Goal: Information Seeking & Learning: Find specific page/section

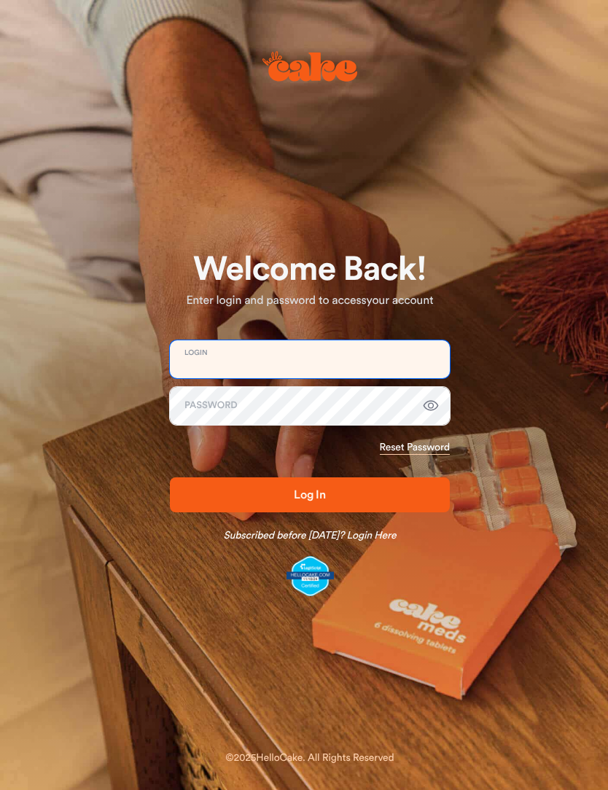
click at [196, 361] on input "email" at bounding box center [310, 359] width 280 height 38
type input "**********"
click at [310, 494] on button "Log In" at bounding box center [310, 494] width 280 height 35
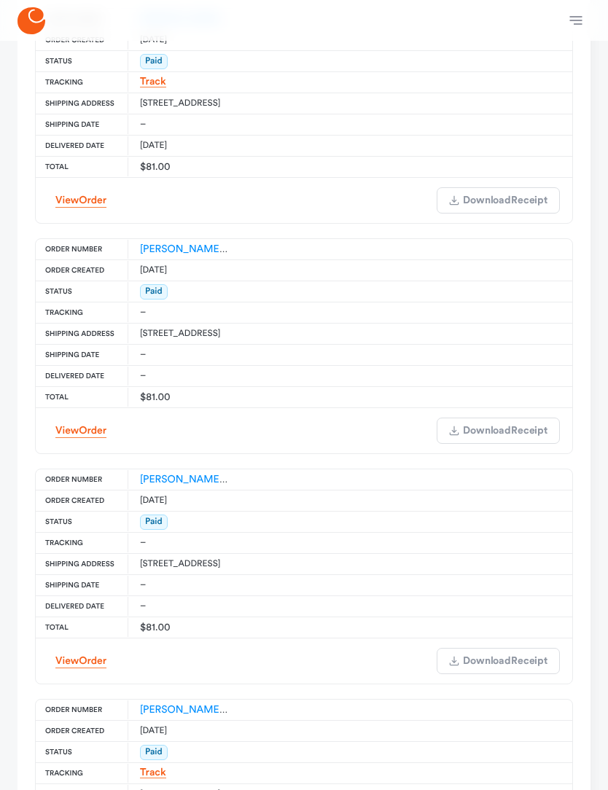
scroll to position [976, 0]
click at [0, 310] on main "Welcome Account Details Manage Name Ed Kopp Email edwardrkopp@gmail.com Phone +…" at bounding box center [304, 141] width 608 height 2153
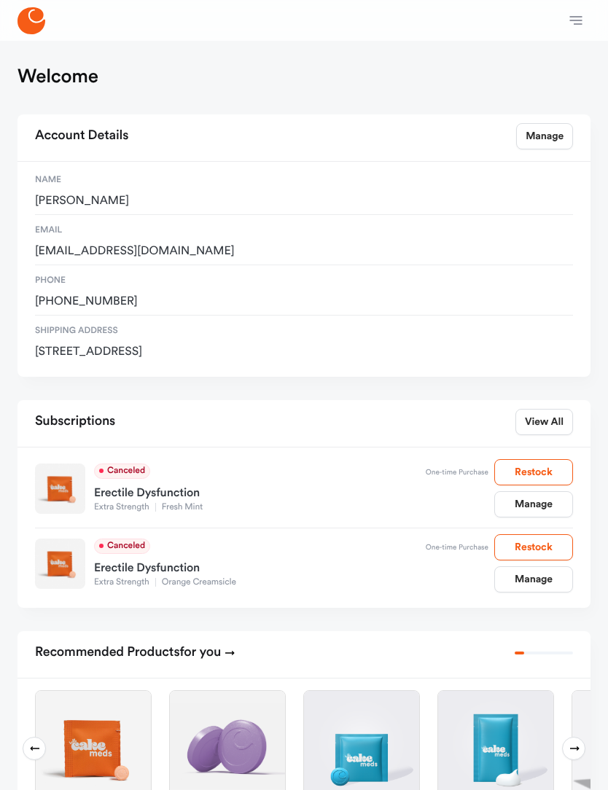
scroll to position [0, 0]
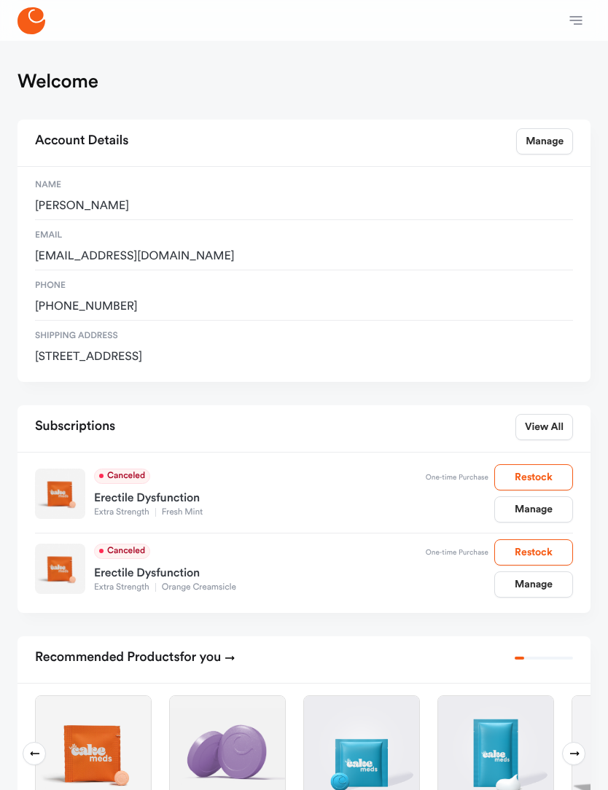
click at [31, 12] on icon at bounding box center [31, 20] width 28 height 27
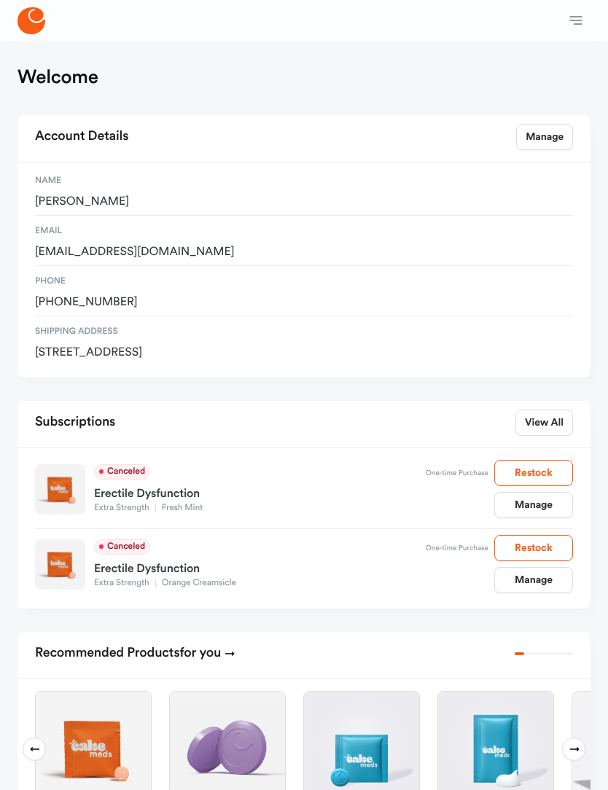
scroll to position [7, 0]
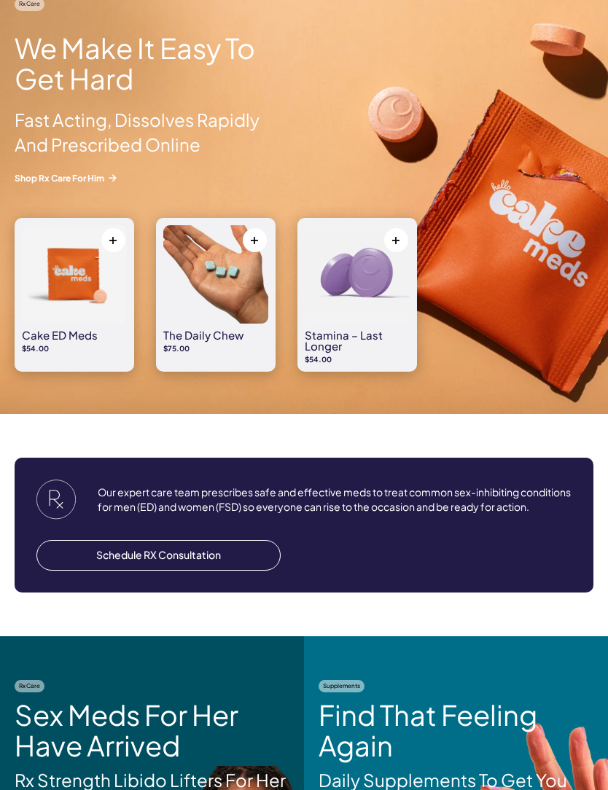
scroll to position [1212, 0]
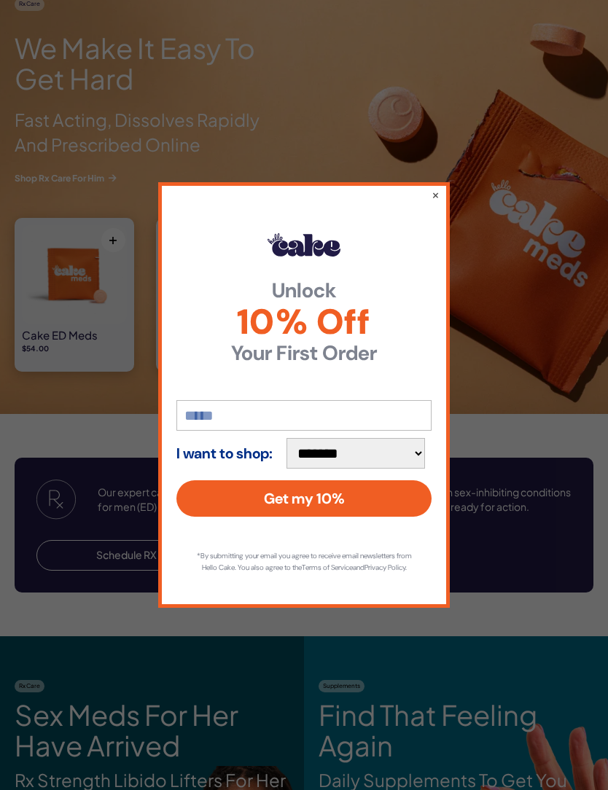
click at [437, 202] on button "×" at bounding box center [435, 194] width 8 height 15
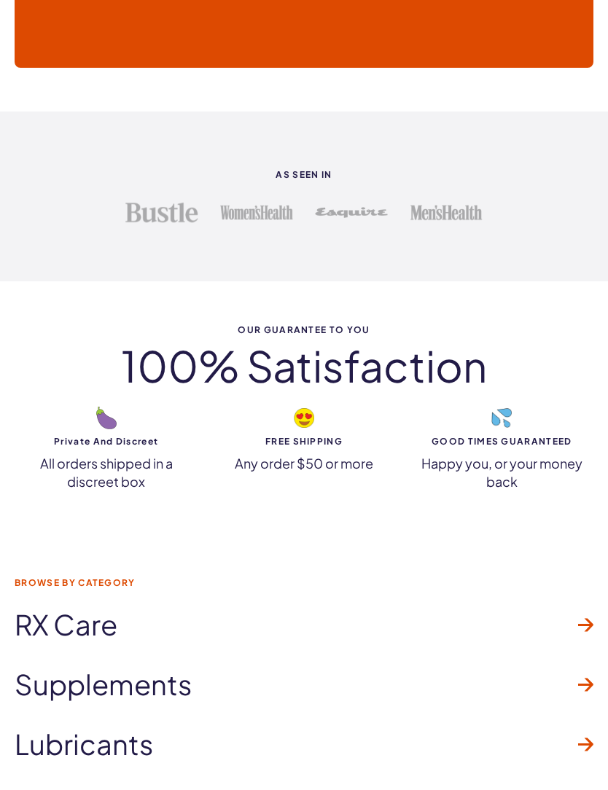
scroll to position [3763, 0]
click at [493, 453] on p "Happy you, or your money back" at bounding box center [501, 471] width 183 height 36
click at [493, 415] on img at bounding box center [501, 417] width 20 height 20
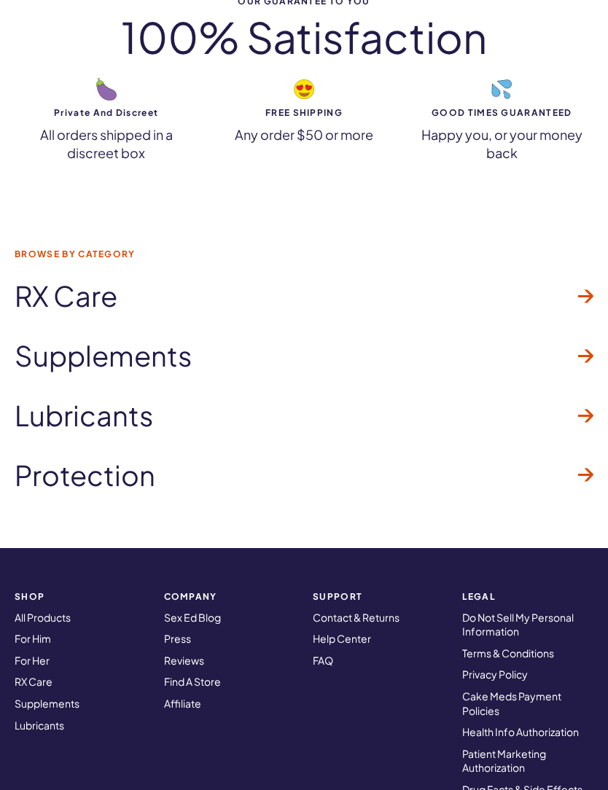
scroll to position [4091, 0]
click at [1, 533] on div "Browse by Category RX Care Supplements Lubricants" at bounding box center [304, 377] width 608 height 343
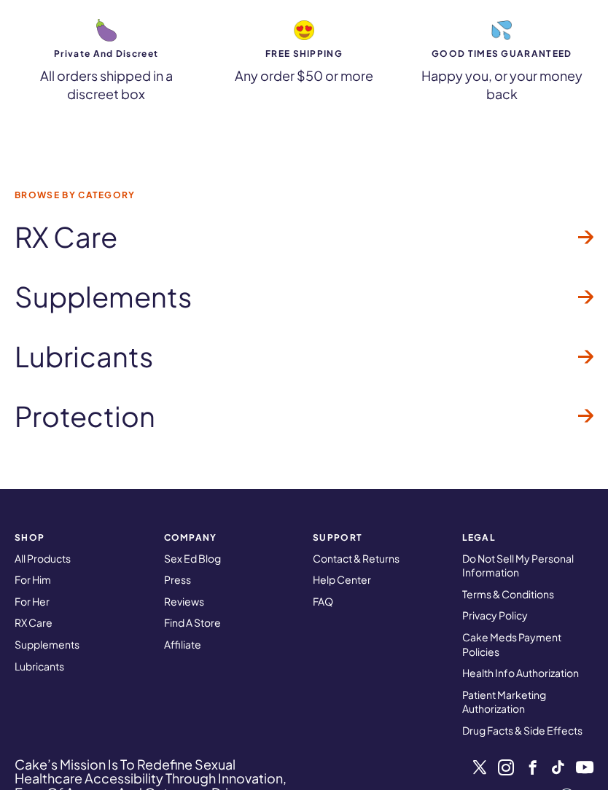
scroll to position [4150, 0]
click at [345, 573] on link "Help Center" at bounding box center [342, 579] width 58 height 13
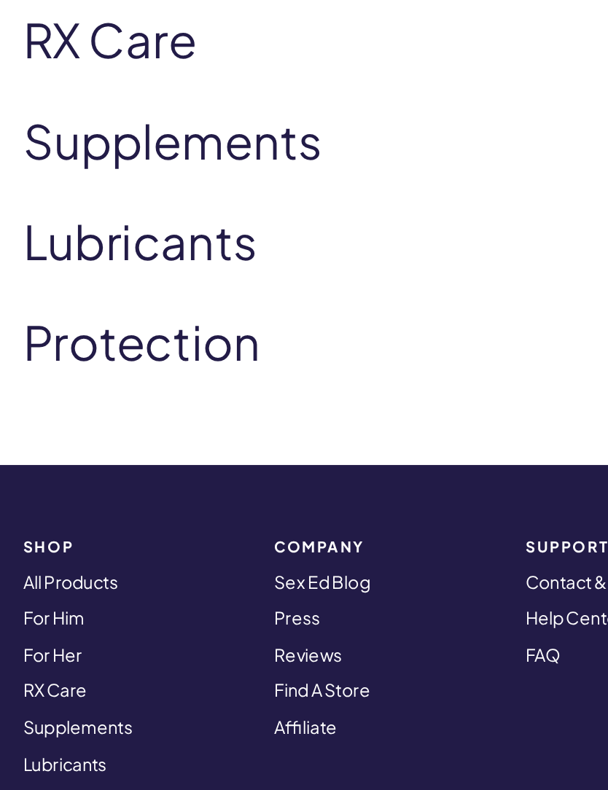
scroll to position [4362, 0]
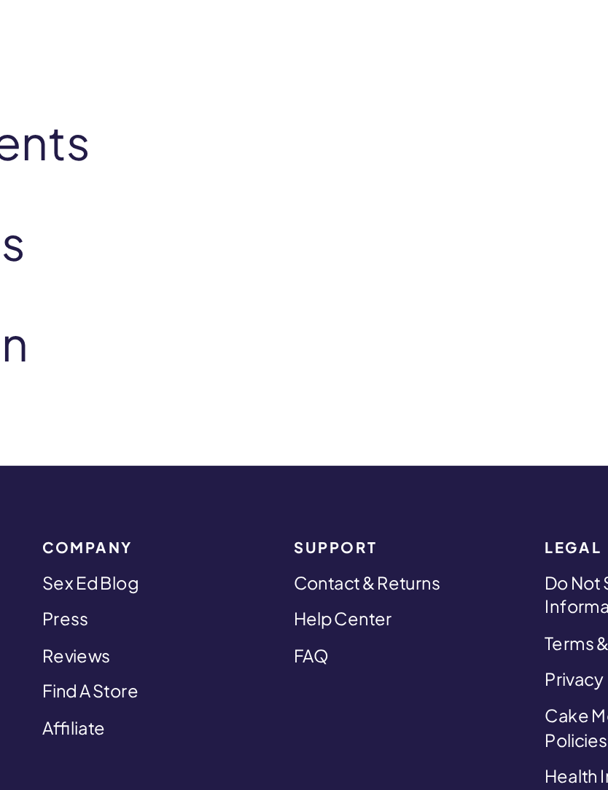
click at [313, 339] on link "Contact & Returns" at bounding box center [356, 345] width 87 height 13
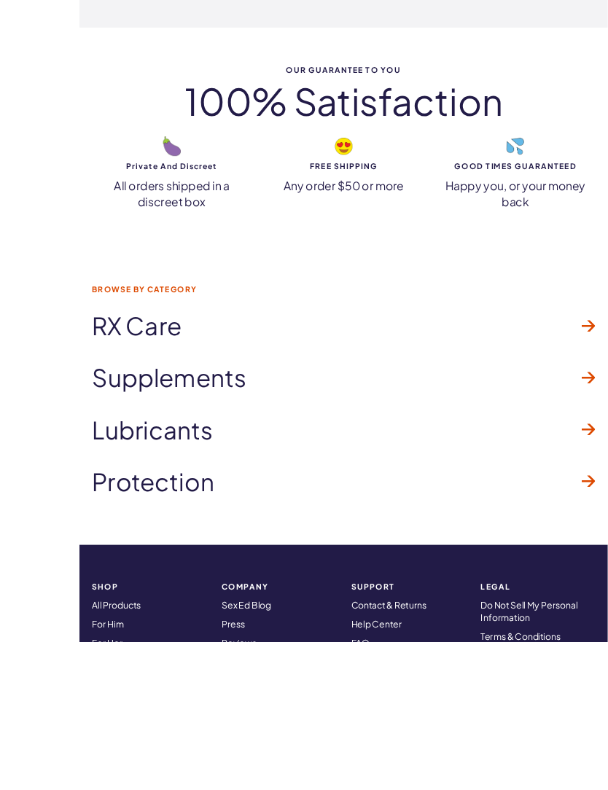
scroll to position [4216, 0]
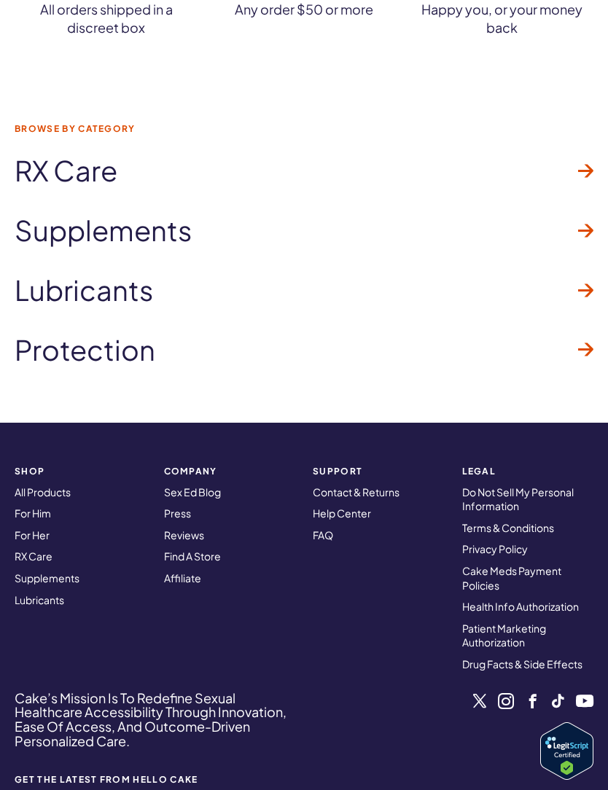
click at [374, 485] on link "Contact & Returns" at bounding box center [356, 491] width 87 height 13
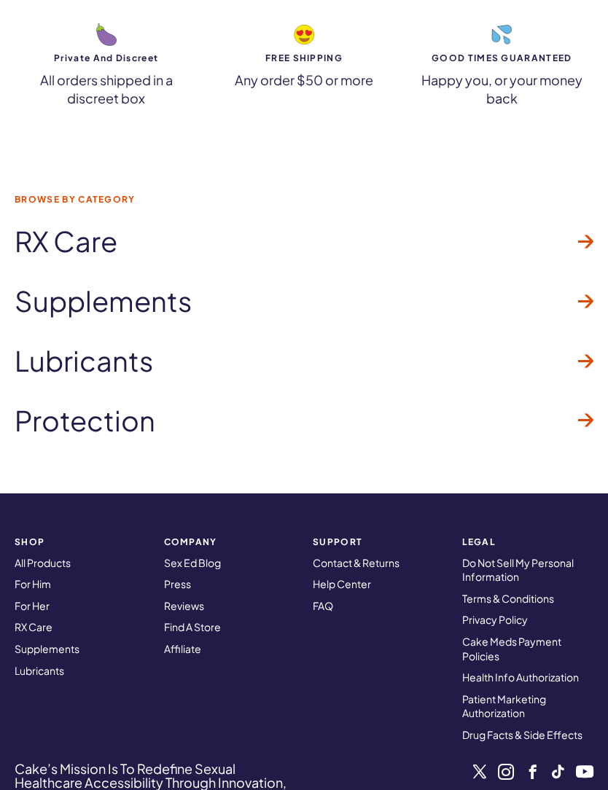
scroll to position [4267, 0]
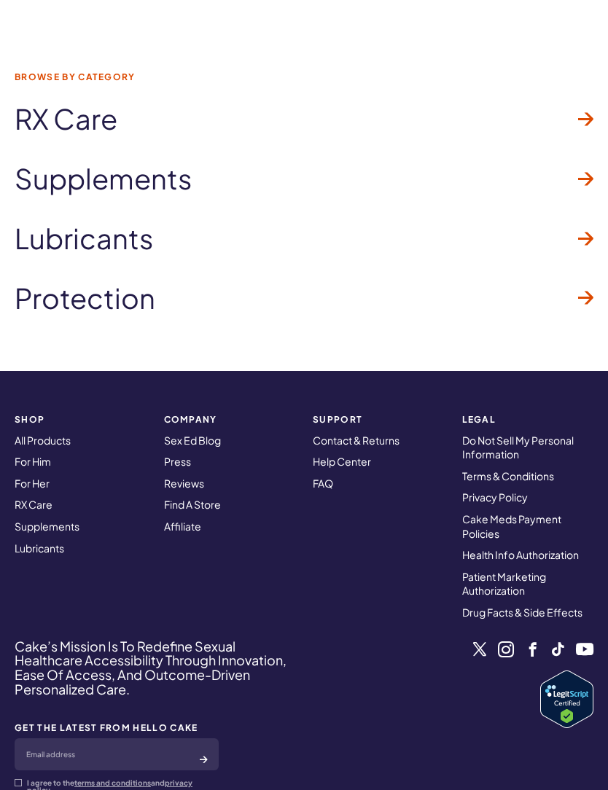
click at [320, 477] on link "FAQ" at bounding box center [323, 483] width 20 height 13
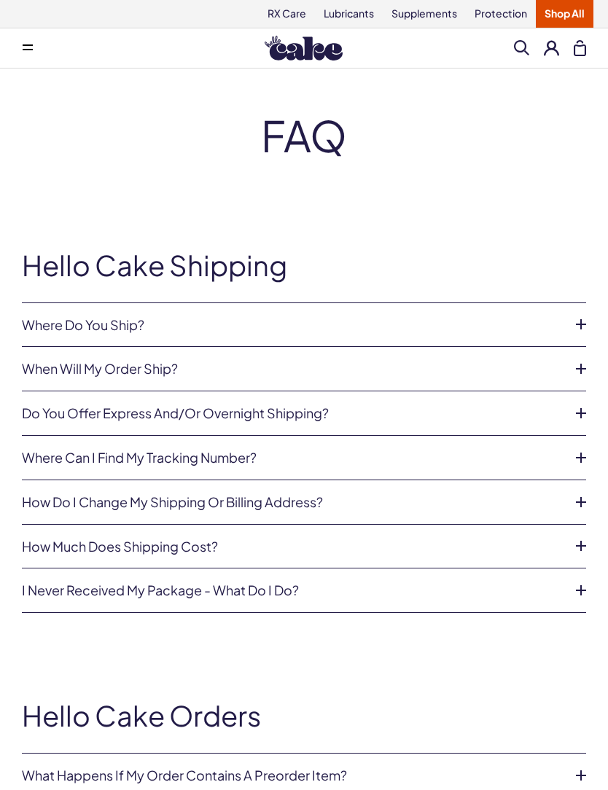
click at [34, 363] on link "When will my order ship?" at bounding box center [292, 368] width 541 height 15
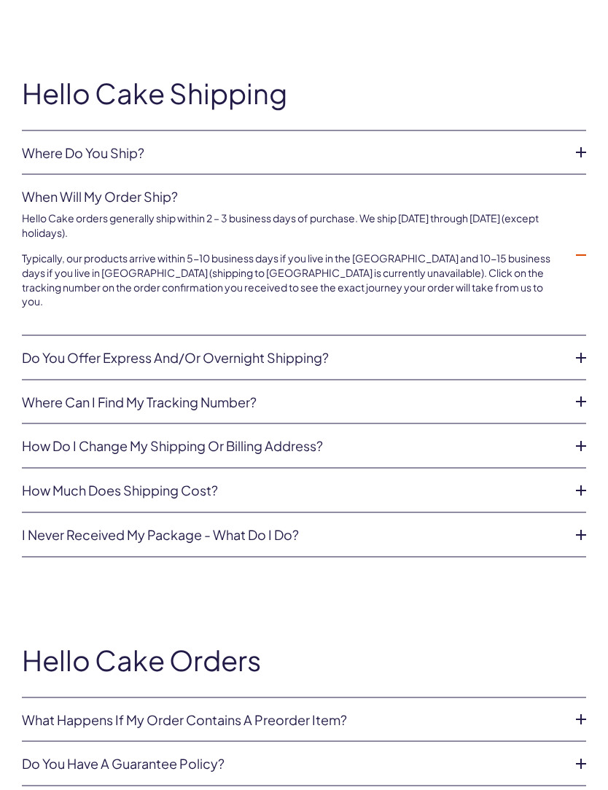
scroll to position [173, 0]
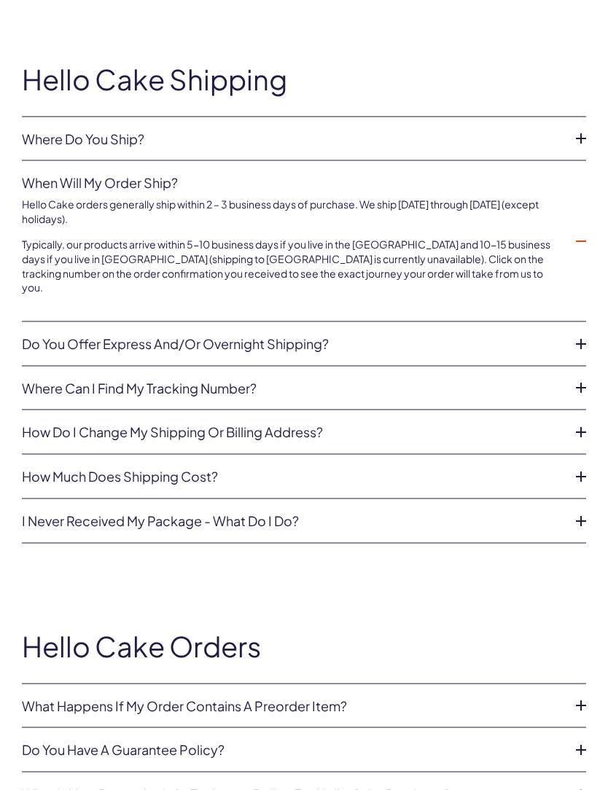
click at [47, 469] on link "How much does shipping cost?" at bounding box center [292, 476] width 541 height 15
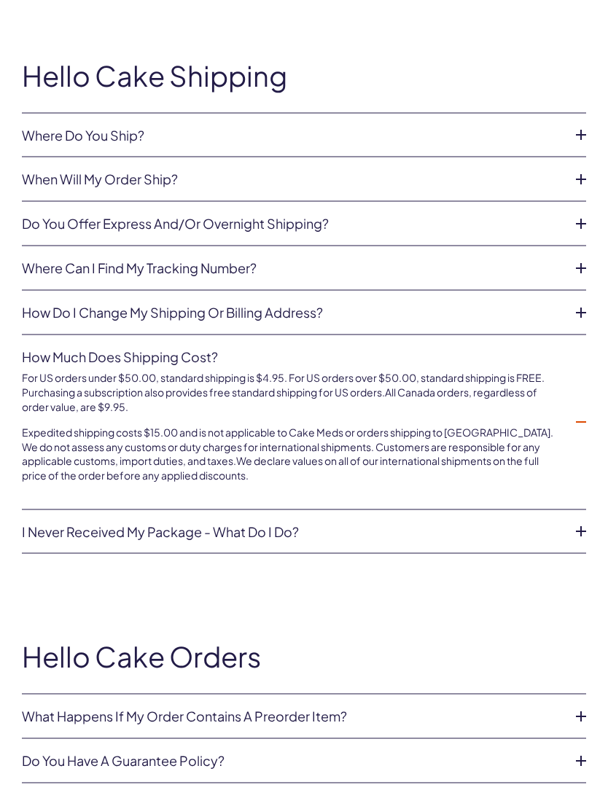
scroll to position [193, 0]
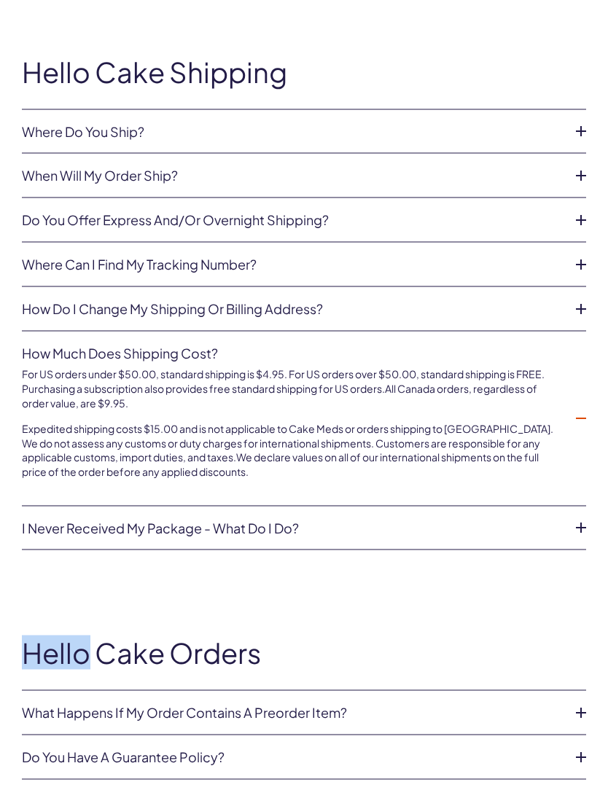
click at [3, 564] on div "Hello Cake Shipping Where do you ship? We currently only ship within the United…" at bounding box center [304, 304] width 608 height 582
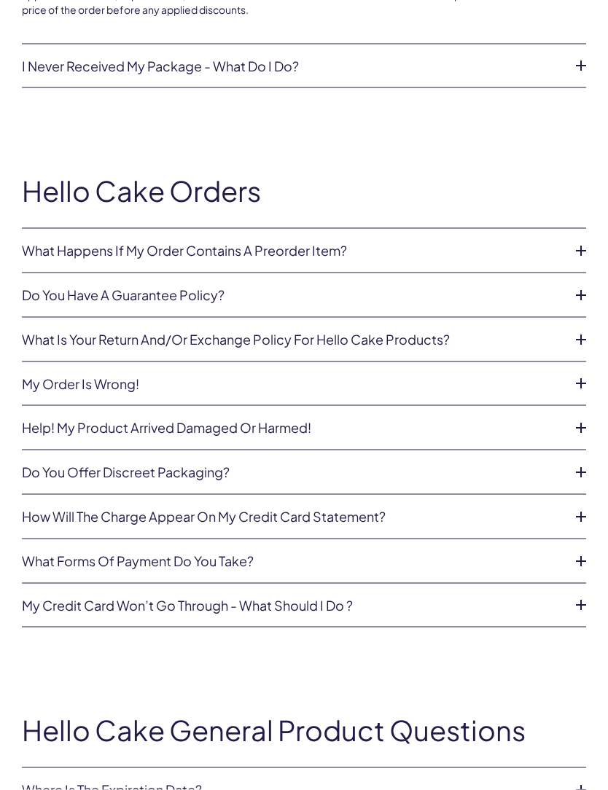
scroll to position [656, 0]
click at [45, 243] on link "What happens if my order contains a preorder item?" at bounding box center [292, 250] width 541 height 15
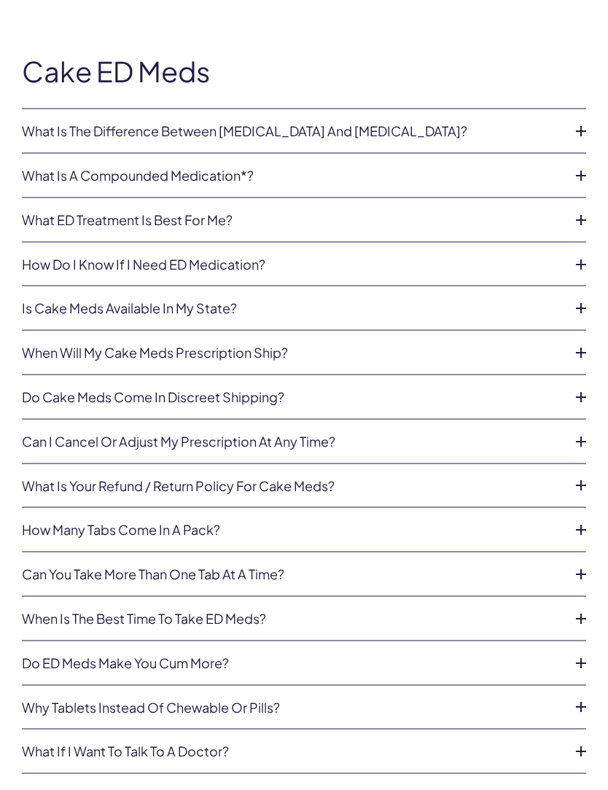
scroll to position [2256, 0]
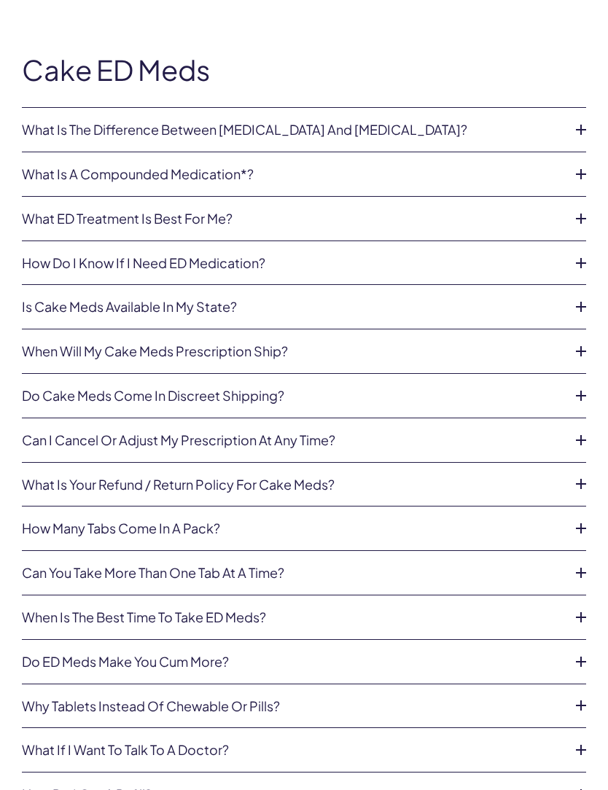
click at [44, 566] on link "Can you take more than one tab at a time?" at bounding box center [292, 573] width 541 height 15
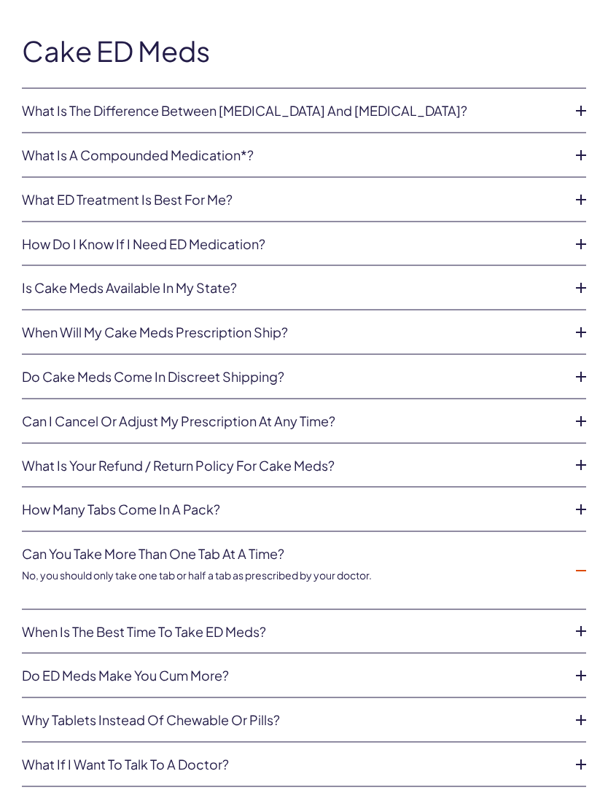
scroll to position [2281, 0]
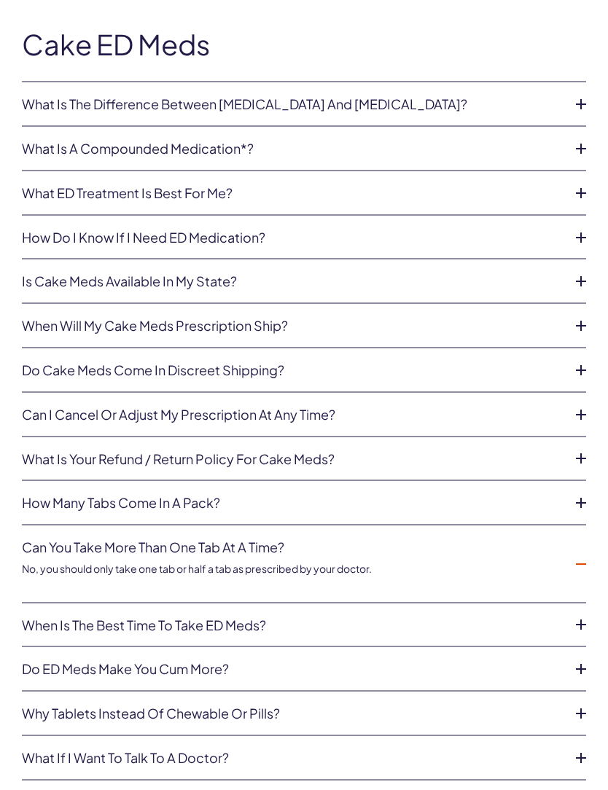
click at [43, 618] on link "When is the best time to take ED meds?" at bounding box center [292, 625] width 541 height 15
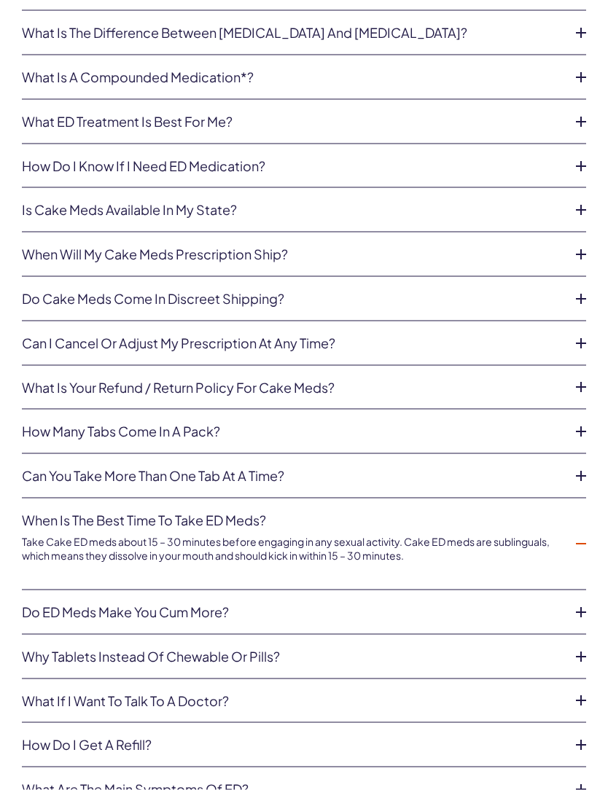
scroll to position [2353, 0]
click at [47, 604] on link "Do ED meds make you cum more?" at bounding box center [292, 611] width 541 height 15
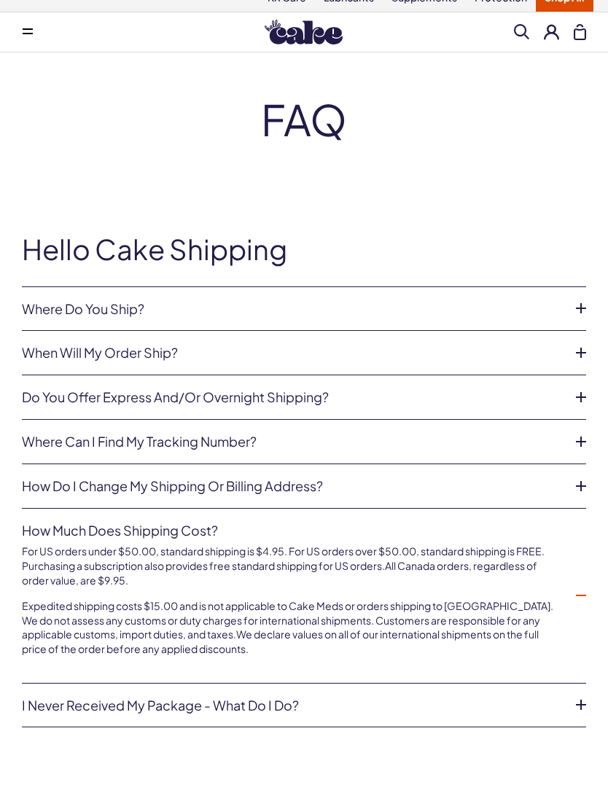
scroll to position [0, 0]
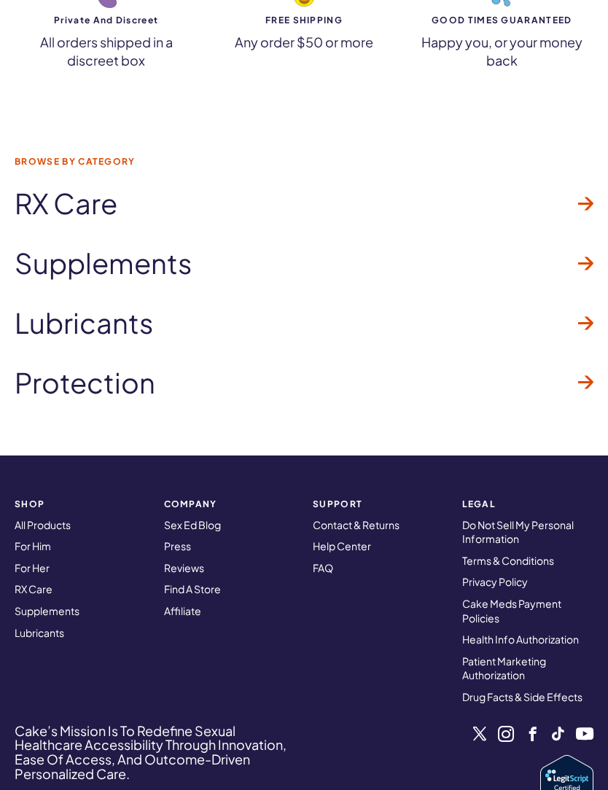
scroll to position [4184, 0]
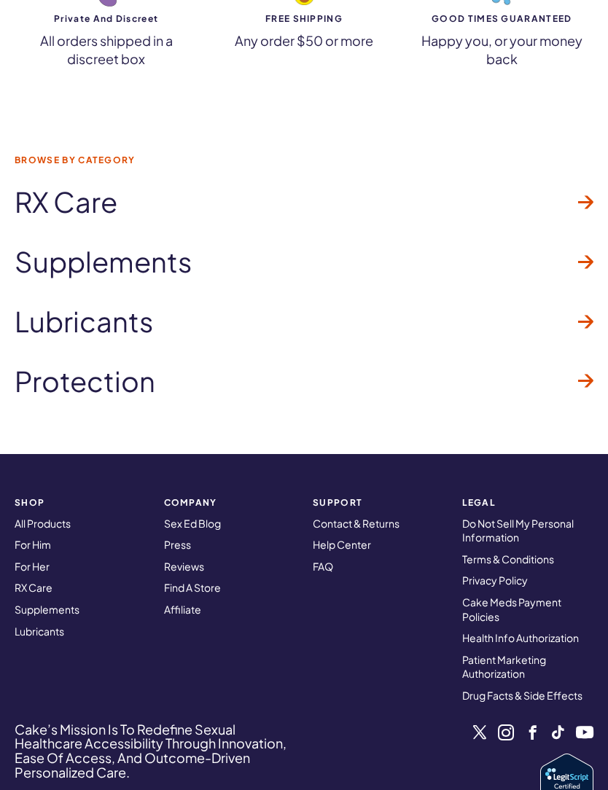
click at [170, 582] on link "Find A Store" at bounding box center [192, 588] width 57 height 13
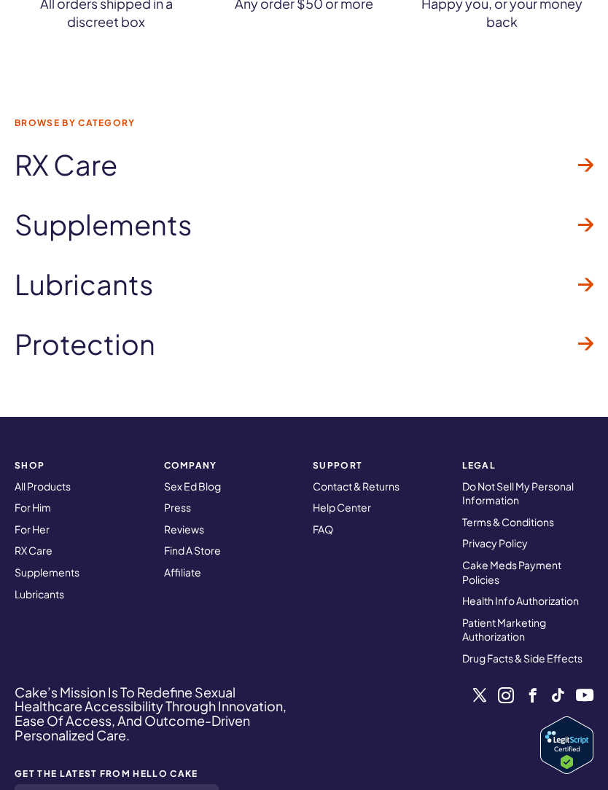
scroll to position [4222, 0]
click at [171, 566] on link "Affiliate" at bounding box center [182, 572] width 37 height 13
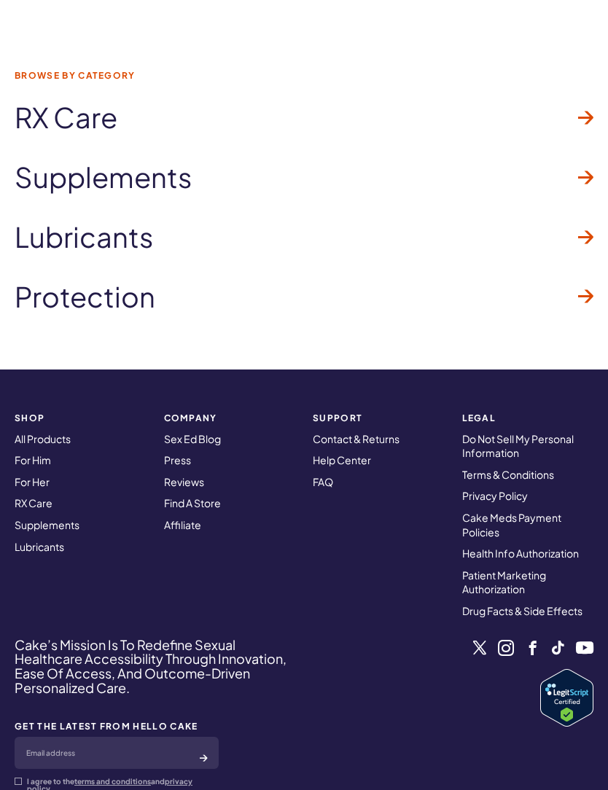
scroll to position [4269, 0]
click at [339, 432] on link "Contact & Returns" at bounding box center [356, 438] width 87 height 13
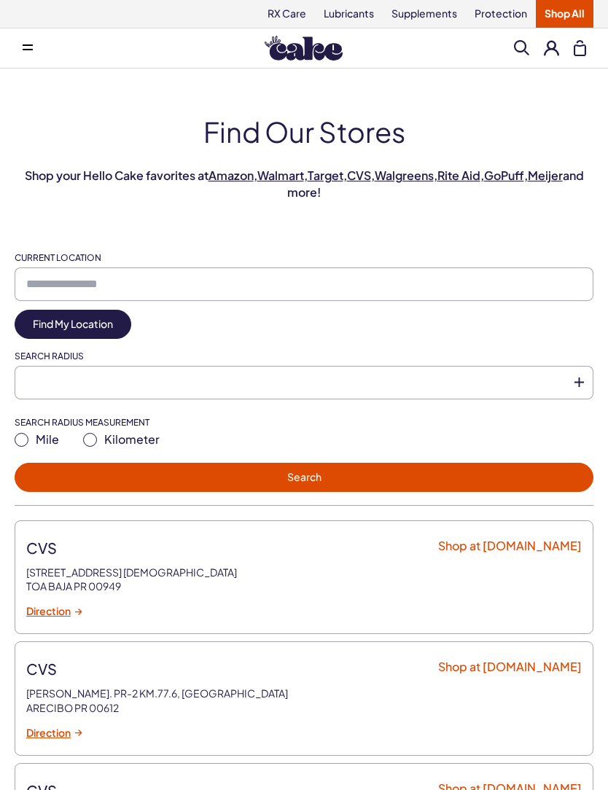
type input "**********"
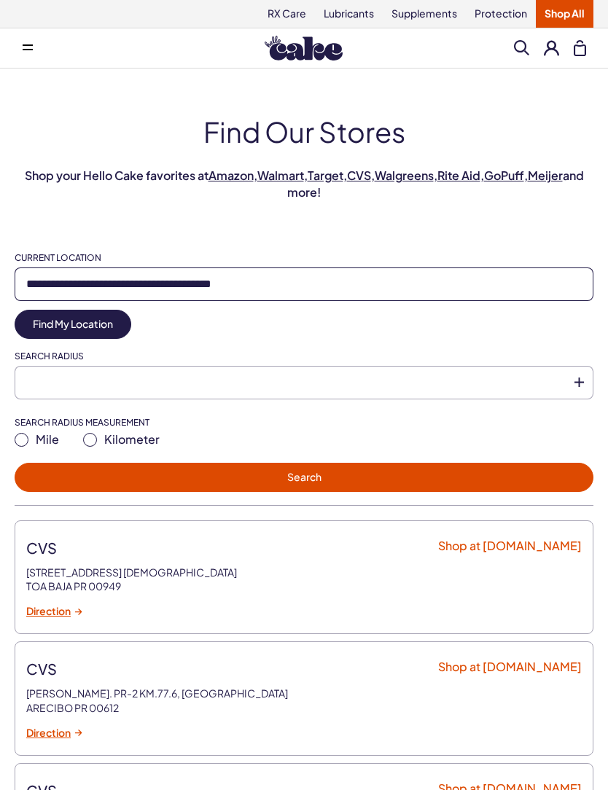
click at [31, 284] on input "**********" at bounding box center [304, 284] width 579 height 34
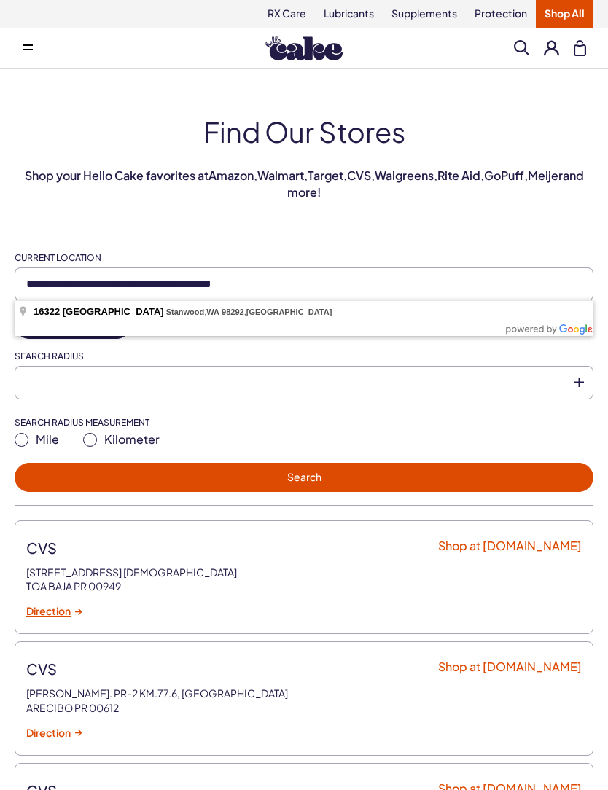
click at [126, 467] on button "Search" at bounding box center [304, 477] width 579 height 29
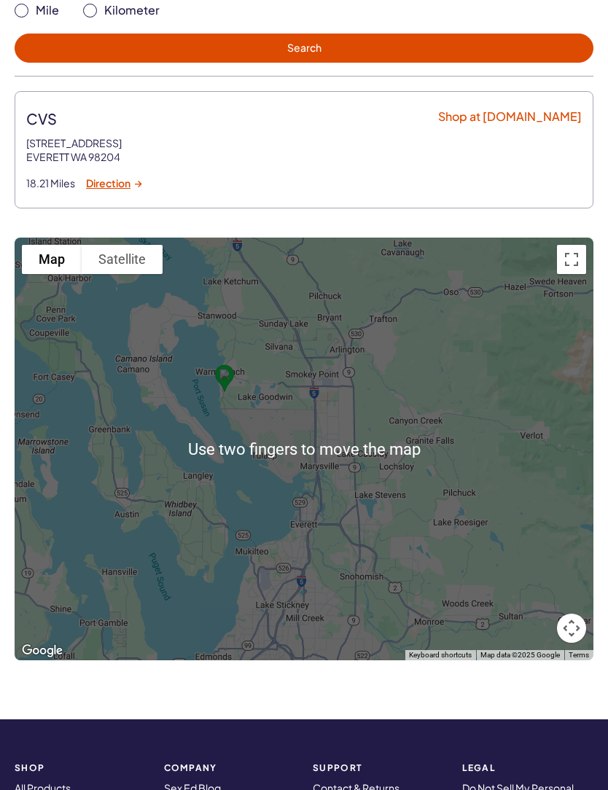
scroll to position [428, 0]
